Goal: Task Accomplishment & Management: Manage account settings

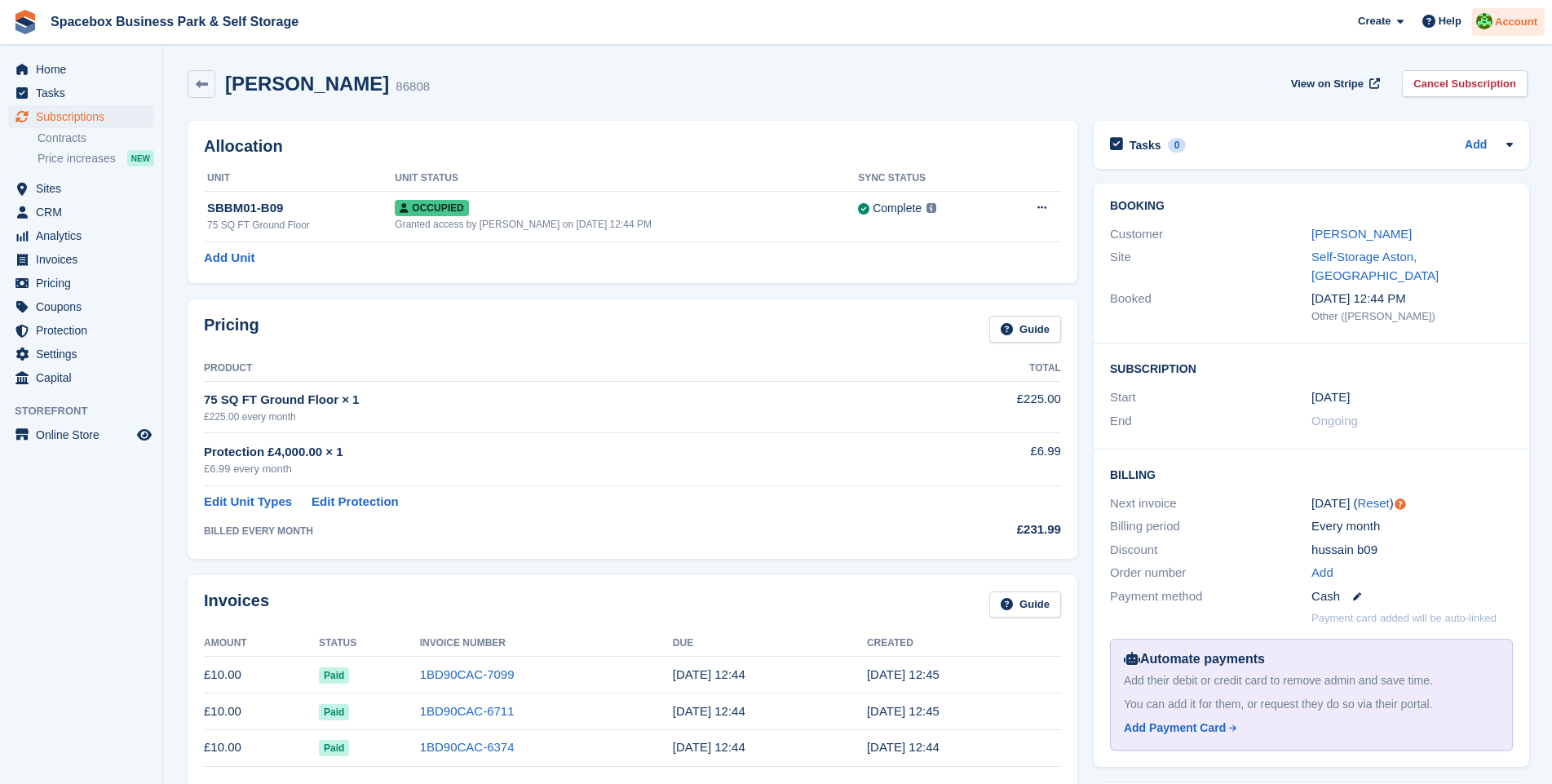
click at [1487, 18] on img at bounding box center [1484, 21] width 16 height 16
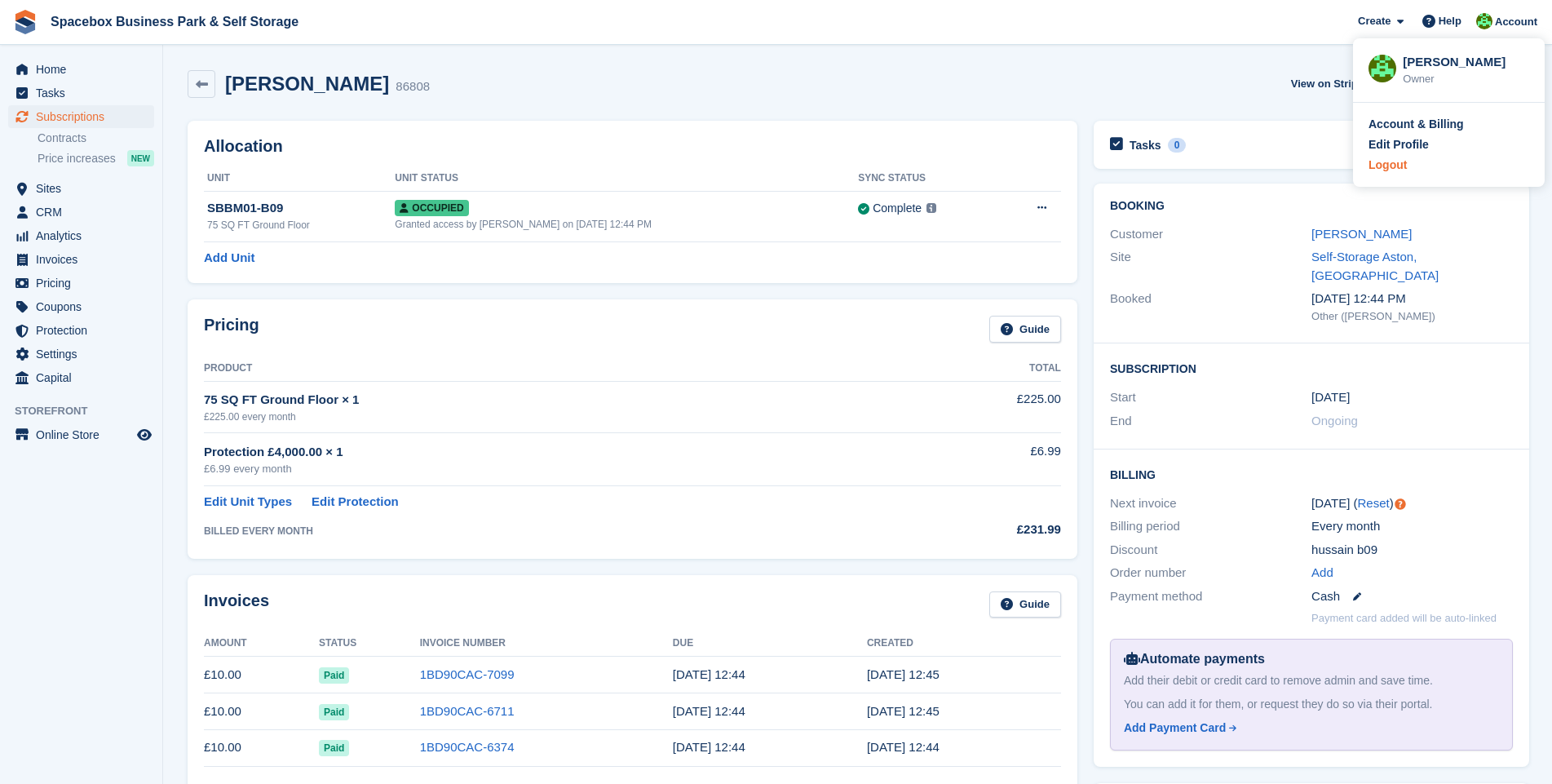
click at [1385, 166] on div "Logout" at bounding box center [1388, 166] width 38 height 17
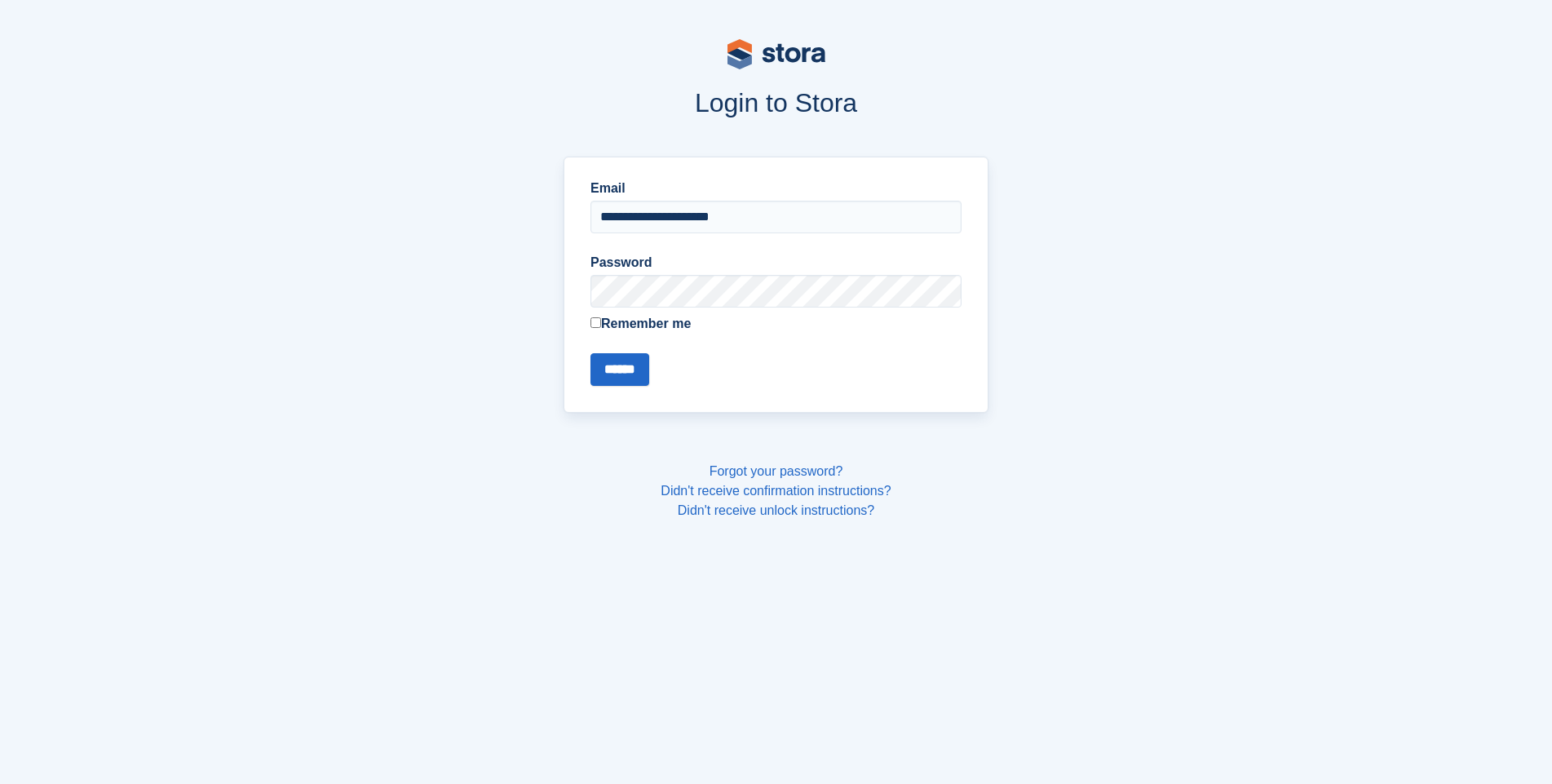
type input "**********"
click at [591, 353] on input "******" at bounding box center [620, 369] width 59 height 33
